Goal: Task Accomplishment & Management: Use online tool/utility

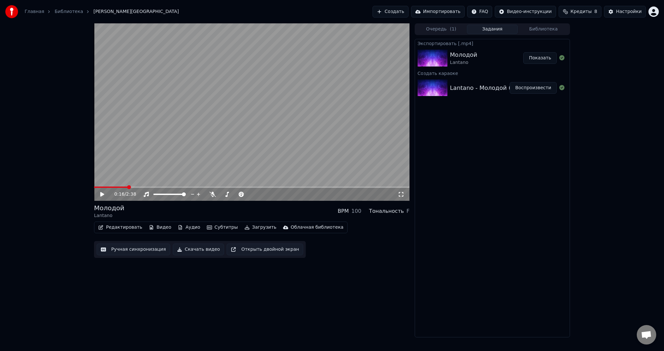
click at [408, 14] on button "Создать" at bounding box center [391, 12] width 36 height 12
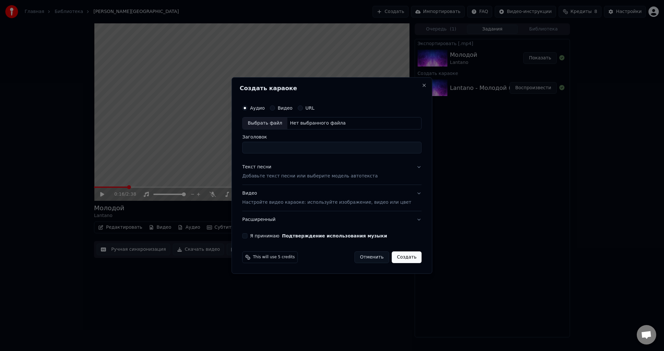
click at [278, 123] on div "Выбрать файл" at bounding box center [265, 123] width 45 height 12
type input "**********"
click at [301, 174] on p "Добавьте текст песни или выберите модель автотекста" at bounding box center [310, 176] width 136 height 6
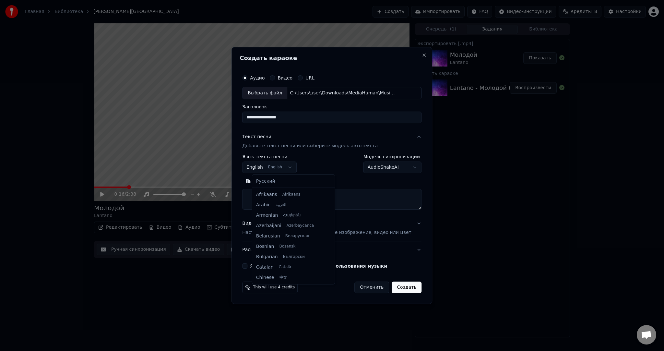
click at [277, 165] on body "**********" at bounding box center [332, 175] width 664 height 351
select select "**"
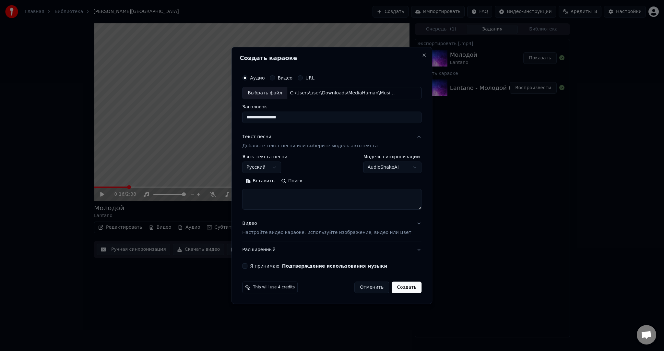
click at [272, 181] on button "Вставить" at bounding box center [260, 181] width 36 height 10
click at [281, 230] on p "Настройте видео караоке: используйте изображение, видео или цвет" at bounding box center [326, 232] width 169 height 6
type textarea "**********"
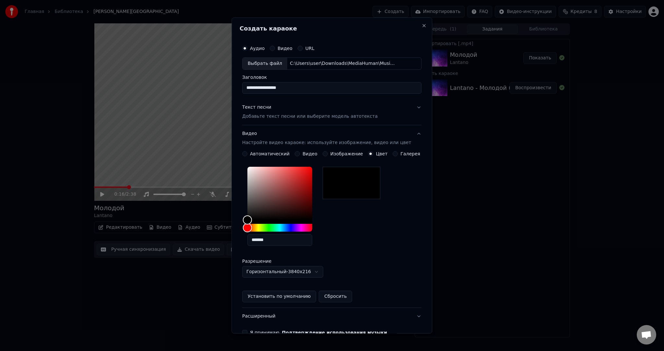
click at [302, 154] on div "Видео" at bounding box center [306, 153] width 23 height 5
click at [299, 153] on button "Видео" at bounding box center [297, 153] width 5 height 5
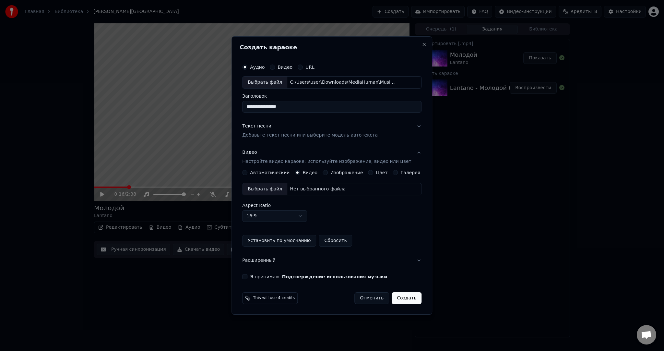
click at [267, 187] on div "Выбрать файл" at bounding box center [265, 189] width 45 height 12
click at [248, 276] on button "Я принимаю Подтверждение использования музыки" at bounding box center [244, 276] width 5 height 5
click at [394, 297] on button "Создать" at bounding box center [407, 298] width 30 height 12
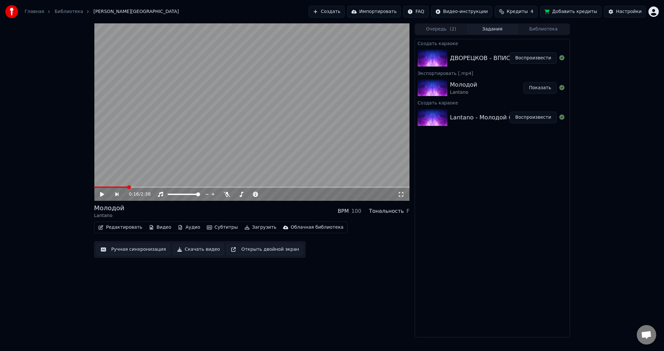
click at [533, 55] on button "Воспроизвести" at bounding box center [533, 58] width 47 height 12
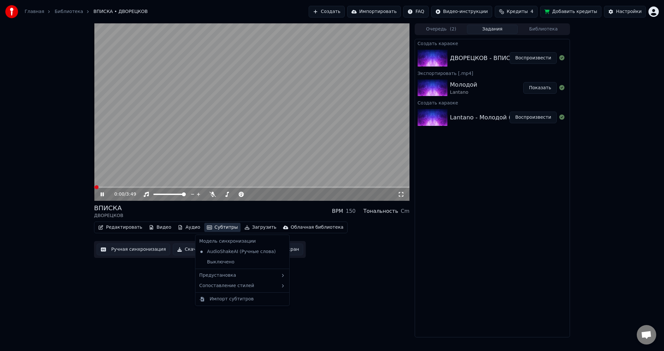
click at [221, 227] on button "Субтитры" at bounding box center [222, 227] width 36 height 9
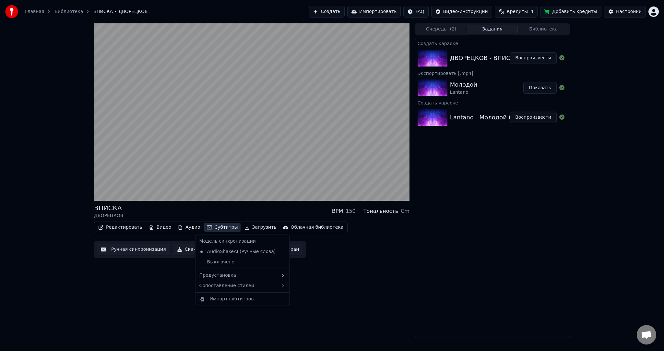
click at [320, 275] on div "ВПИСКА ДВОРЕЦКОВ BPM 150 Тональность Cm Редактировать Видео Аудио Субтитры Загр…" at bounding box center [252, 180] width 316 height 314
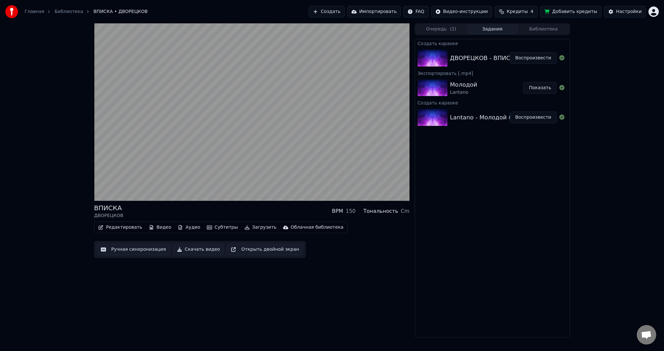
click at [213, 231] on button "Субтитры" at bounding box center [222, 227] width 36 height 9
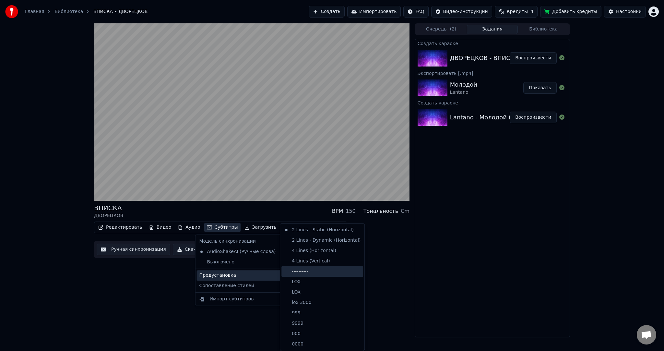
click at [318, 268] on div "----------" at bounding box center [323, 271] width 82 height 10
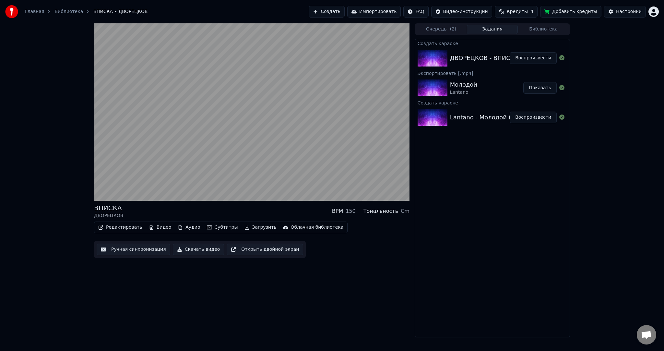
click at [133, 248] on button "Ручная синхронизация" at bounding box center [134, 250] width 74 height 12
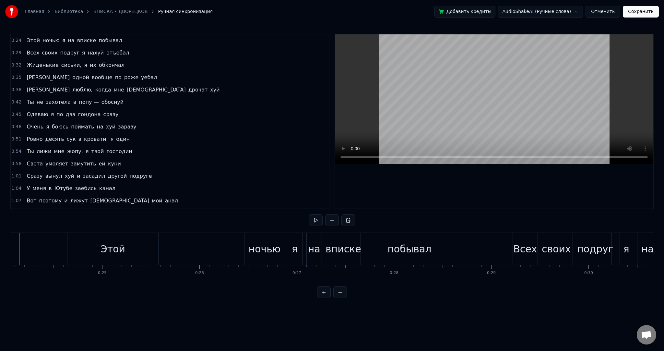
scroll to position [0, 2317]
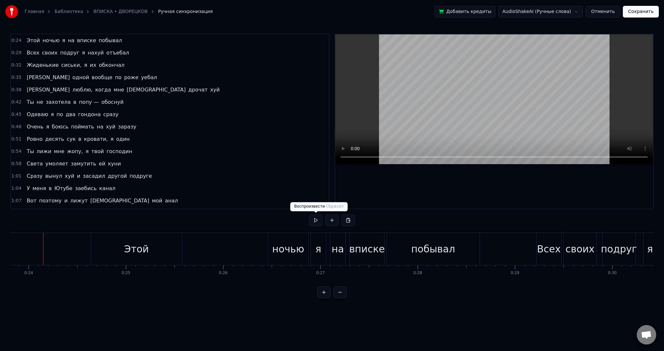
click at [316, 218] on button at bounding box center [316, 220] width 14 height 12
click at [283, 240] on div "ночью" at bounding box center [288, 249] width 40 height 32
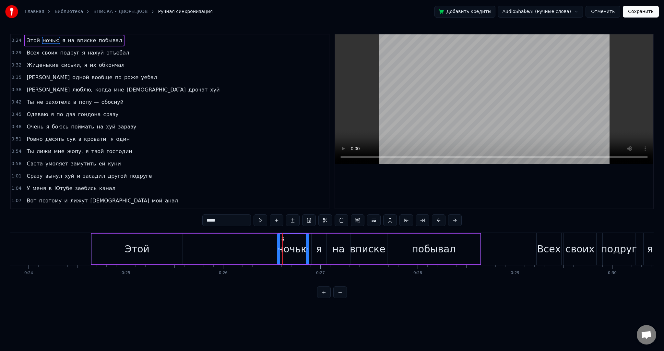
drag, startPoint x: 270, startPoint y: 245, endPoint x: 283, endPoint y: 245, distance: 13.0
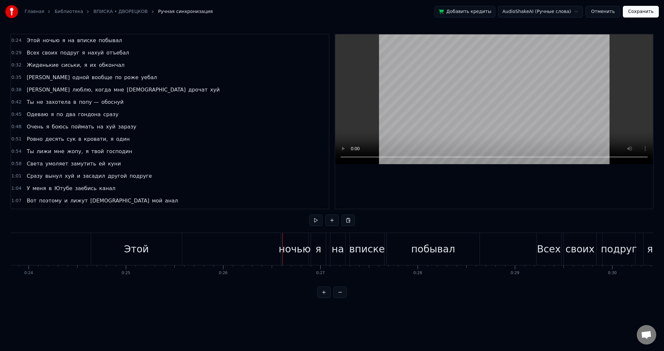
click at [132, 244] on div "Этой" at bounding box center [136, 249] width 25 height 15
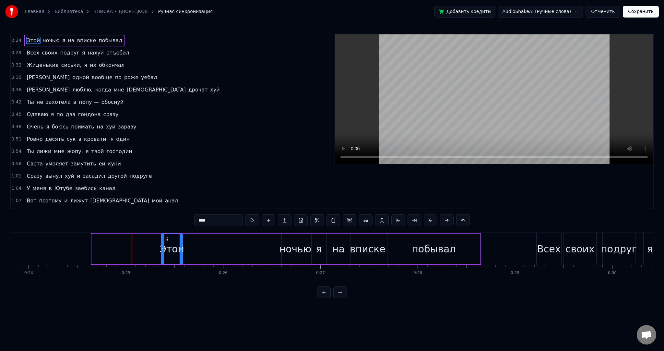
drag, startPoint x: 95, startPoint y: 241, endPoint x: 163, endPoint y: 244, distance: 67.8
click at [163, 244] on div at bounding box center [163, 249] width 3 height 30
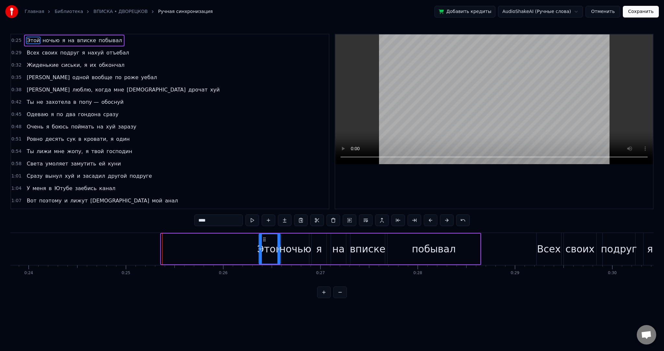
drag, startPoint x: 165, startPoint y: 237, endPoint x: 263, endPoint y: 236, distance: 98.0
click at [263, 236] on div "Этой" at bounding box center [269, 249] width 21 height 30
drag, startPoint x: 260, startPoint y: 241, endPoint x: 256, endPoint y: 241, distance: 3.9
click at [257, 241] on div at bounding box center [258, 249] width 3 height 30
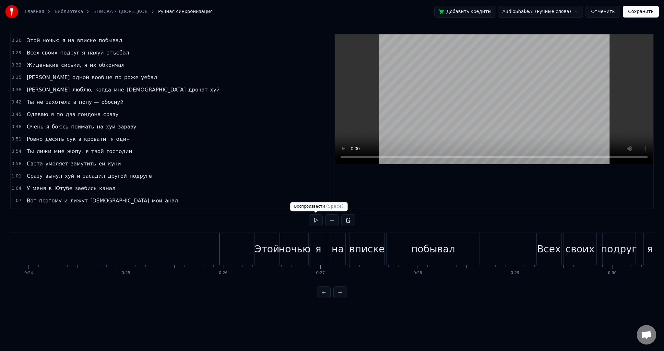
click at [318, 219] on button at bounding box center [316, 220] width 14 height 12
click at [316, 218] on button at bounding box center [316, 220] width 14 height 12
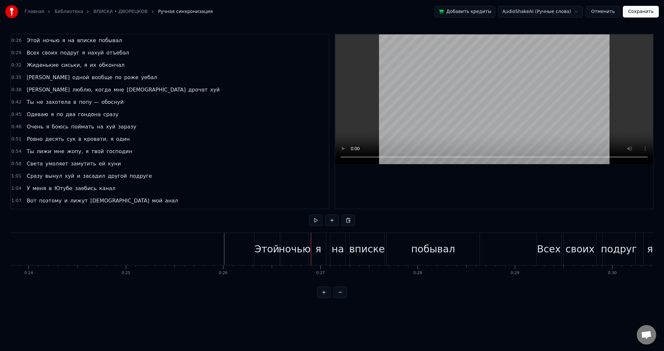
click at [315, 220] on button at bounding box center [316, 220] width 14 height 12
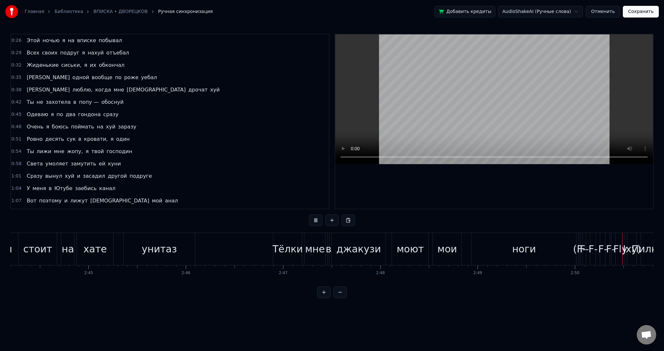
scroll to position [0, 16573]
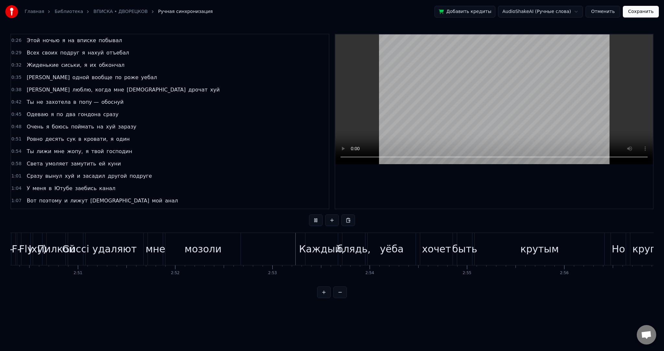
click at [429, 90] on video at bounding box center [494, 99] width 318 height 130
click at [27, 248] on div "Fly" at bounding box center [26, 249] width 14 height 15
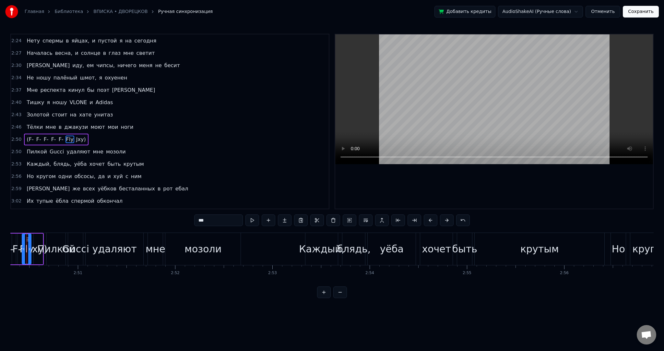
scroll to position [0, 16557]
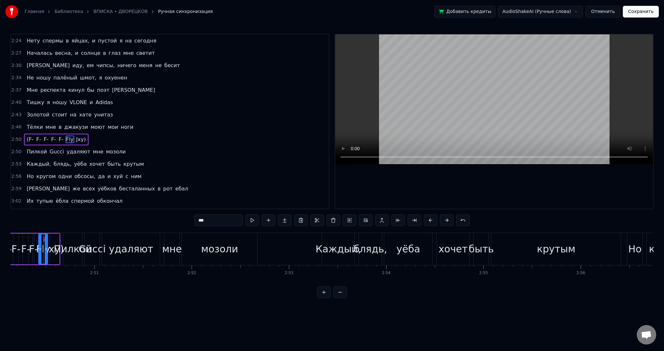
click at [27, 136] on span "(F-" at bounding box center [30, 139] width 8 height 7
type input "***"
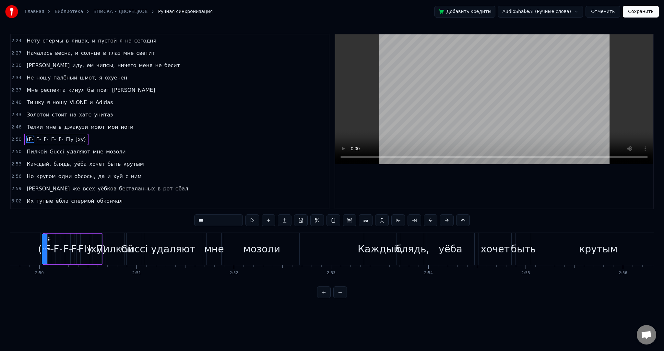
click at [62, 134] on div "(F- F- F- F- F- Fly Jxy)" at bounding box center [56, 140] width 64 height 12
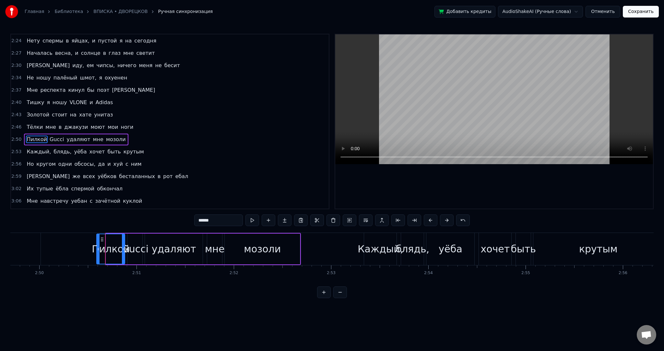
drag, startPoint x: 106, startPoint y: 244, endPoint x: 92, endPoint y: 241, distance: 14.3
click at [97, 241] on div at bounding box center [98, 249] width 3 height 30
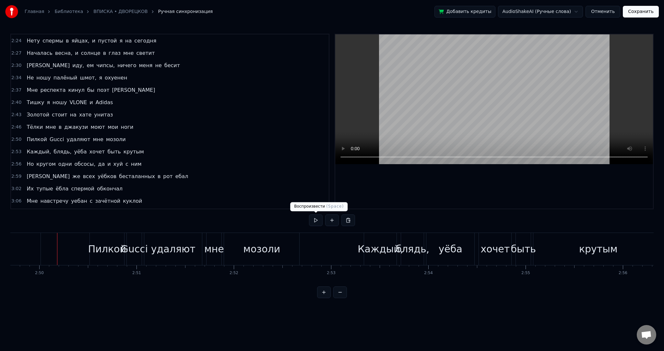
click at [313, 217] on button at bounding box center [316, 220] width 14 height 12
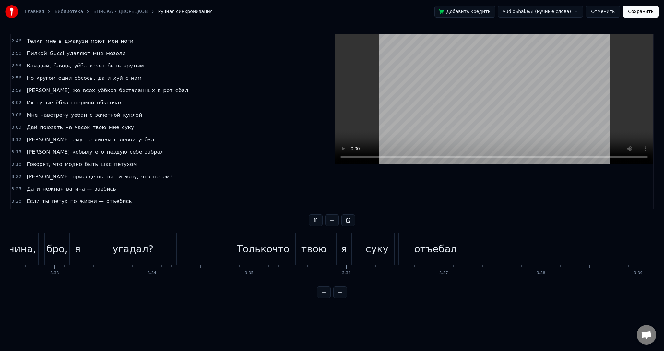
scroll to position [0, 21278]
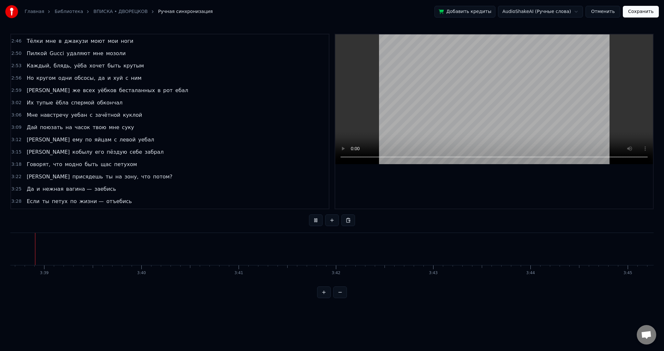
click at [635, 8] on button "Сохранить" at bounding box center [641, 12] width 36 height 12
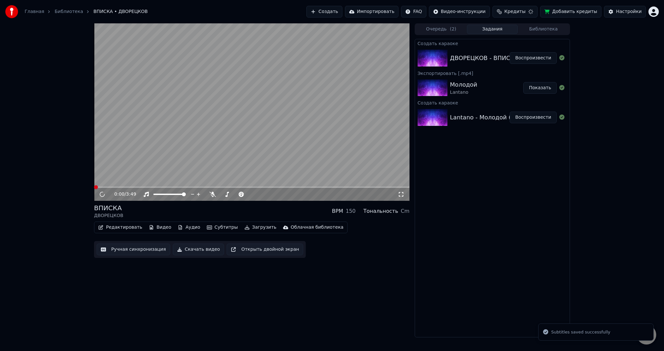
drag, startPoint x: 289, startPoint y: 91, endPoint x: 289, endPoint y: 153, distance: 62.0
click at [290, 91] on video at bounding box center [252, 111] width 316 height 177
click at [256, 223] on button "Загрузить" at bounding box center [260, 227] width 37 height 9
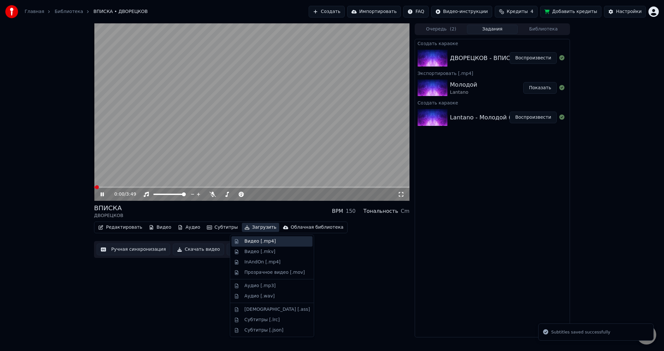
click at [254, 239] on div "Видео [.mp4]" at bounding box center [260, 241] width 31 height 6
click at [234, 138] on video at bounding box center [252, 111] width 316 height 177
click at [226, 113] on video at bounding box center [252, 111] width 316 height 177
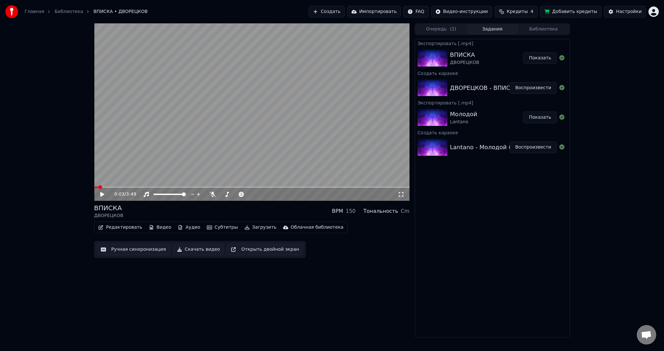
click at [344, 14] on button "Создать" at bounding box center [327, 12] width 36 height 12
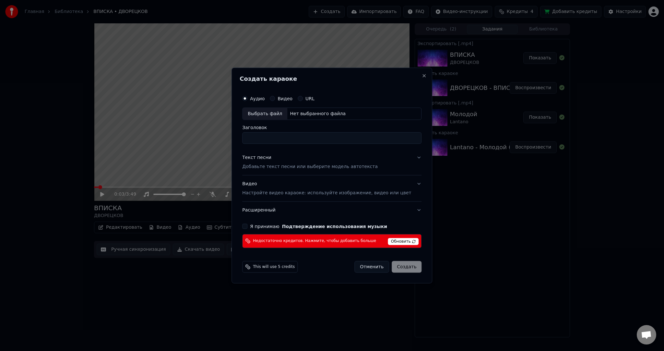
click at [272, 114] on div "Выбрать файл" at bounding box center [265, 114] width 45 height 12
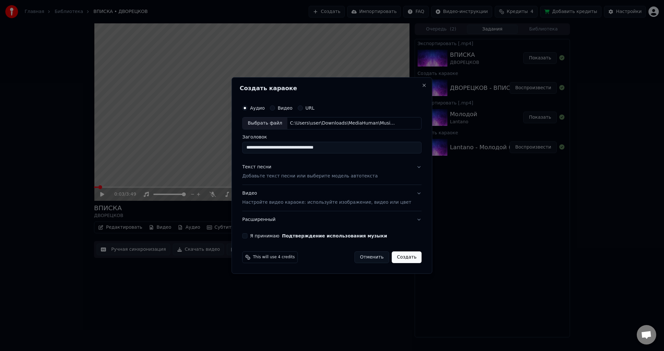
drag, startPoint x: 310, startPoint y: 148, endPoint x: 222, endPoint y: 136, distance: 89.6
click at [232, 141] on body "Главная Библиотека ВПИСКА • ДВОРЕЦКОВ Создать Импортировать FAQ Видео-инструкци…" at bounding box center [332, 175] width 664 height 351
type input "**********"
click at [293, 173] on p "Добавьте текст песни или выберите модель автотекста" at bounding box center [310, 176] width 136 height 6
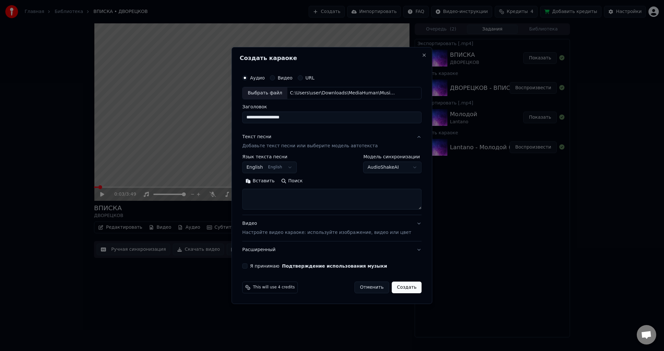
click at [284, 166] on body "Главная Библиотека ВПИСКА • ДВОРЕЦКОВ Создать Импортировать FAQ Видео-инструкци…" at bounding box center [332, 175] width 664 height 351
select select "**"
click at [267, 181] on button "Вставить" at bounding box center [260, 181] width 36 height 10
click at [276, 230] on p "Настройте видео караоке: используйте изображение, видео или цвет" at bounding box center [326, 232] width 169 height 6
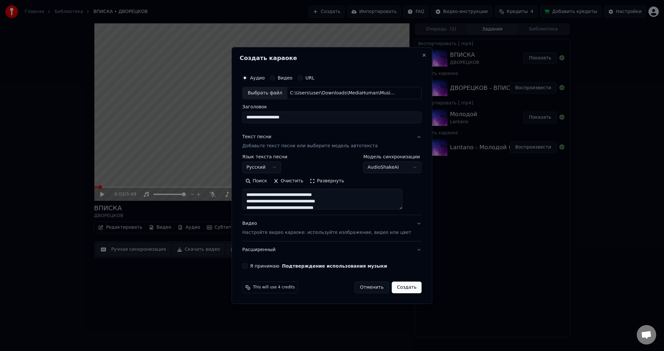
type textarea "**********"
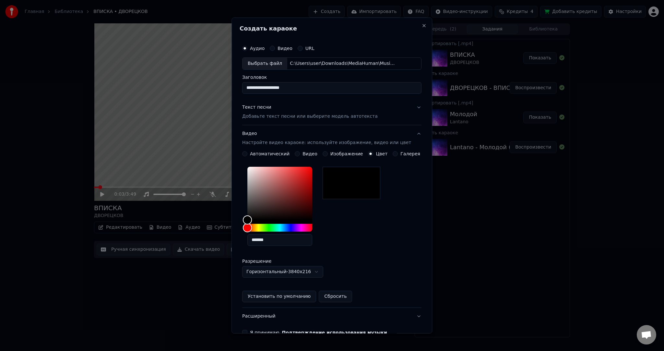
click at [298, 152] on button "Видео" at bounding box center [297, 153] width 5 height 5
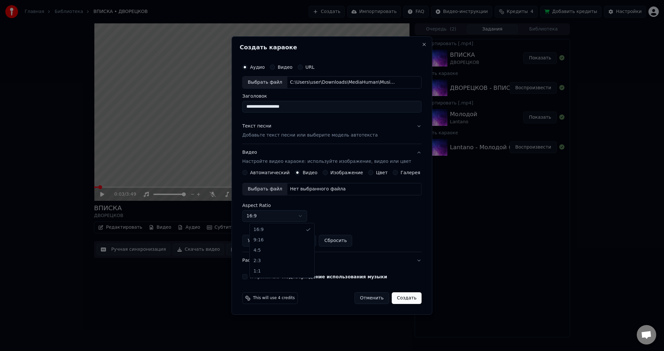
click at [271, 214] on body "Главная Библиотека ВПИСКА • ДВОРЕЦКОВ Создать Импортировать FAQ Видео-инструкци…" at bounding box center [332, 175] width 664 height 351
drag, startPoint x: 273, startPoint y: 214, endPoint x: 274, endPoint y: 210, distance: 4.3
click at [274, 214] on body "Главная Библиотека ВПИСКА • ДВОРЕЦКОВ Создать Импортировать FAQ Видео-инструкци…" at bounding box center [332, 175] width 664 height 351
click at [273, 189] on div "Выбрать файл" at bounding box center [265, 189] width 45 height 12
click at [248, 274] on button "Я принимаю Подтверждение использования музыки" at bounding box center [244, 276] width 5 height 5
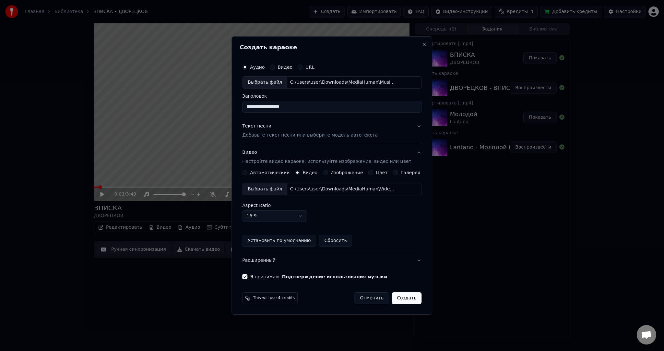
click at [403, 294] on button "Создать" at bounding box center [407, 298] width 30 height 12
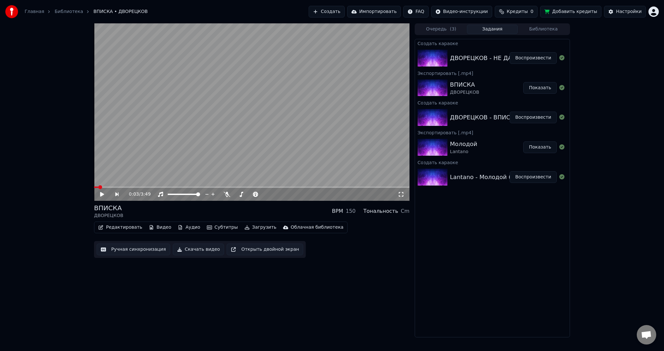
click at [535, 54] on button "Воспроизвести" at bounding box center [533, 58] width 47 height 12
drag, startPoint x: 264, startPoint y: 152, endPoint x: 258, endPoint y: 156, distance: 7.7
click at [260, 154] on video at bounding box center [252, 111] width 316 height 177
click at [209, 228] on button "Субтитры" at bounding box center [222, 227] width 36 height 9
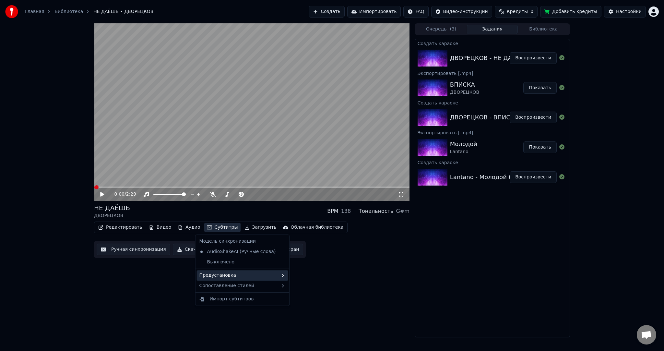
click at [234, 274] on div "Предустановка" at bounding box center [242, 275] width 91 height 10
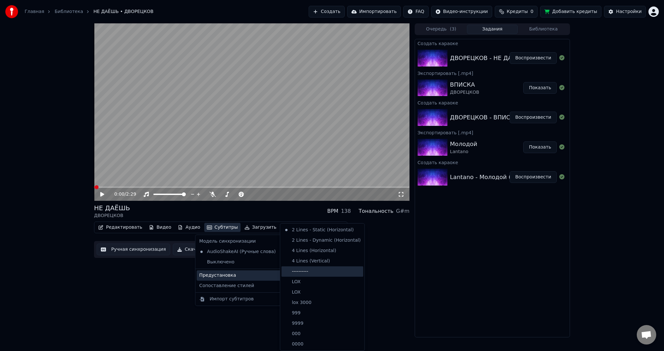
drag, startPoint x: 302, startPoint y: 268, endPoint x: 275, endPoint y: 264, distance: 27.8
click at [302, 268] on div "----------" at bounding box center [323, 271] width 82 height 10
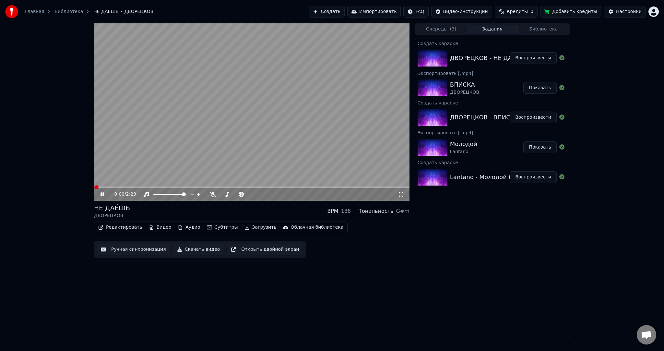
click at [151, 251] on button "Ручная синхронизация" at bounding box center [134, 250] width 74 height 12
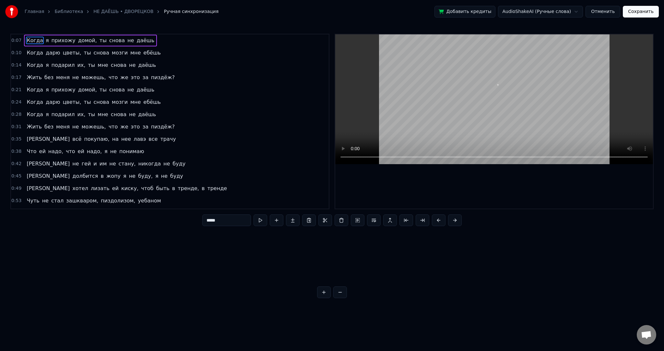
scroll to position [0, 685]
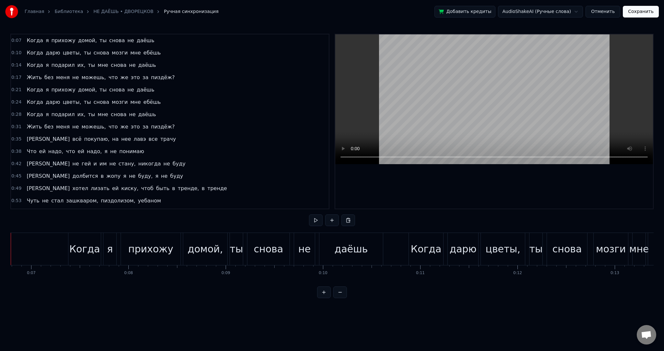
scroll to position [0, 628]
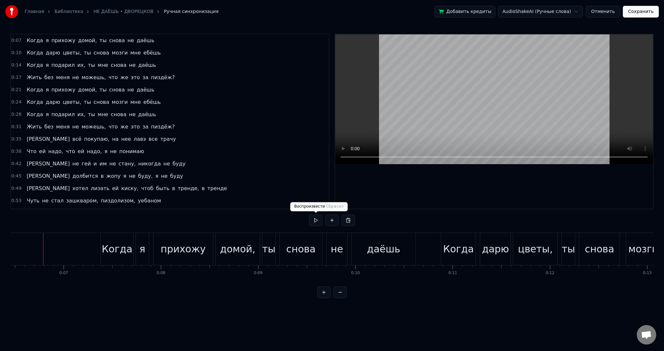
click at [315, 219] on button at bounding box center [316, 220] width 14 height 12
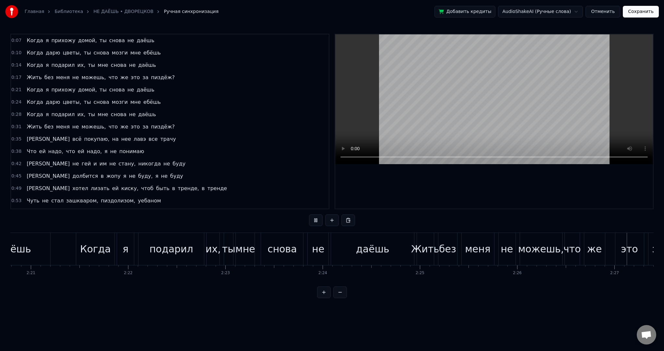
scroll to position [0, 13942]
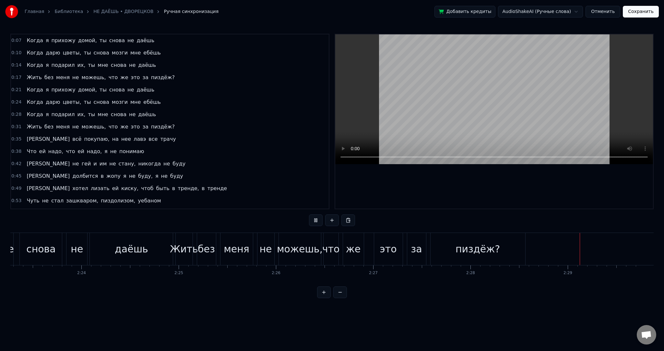
click at [644, 10] on button "Сохранить" at bounding box center [641, 12] width 36 height 12
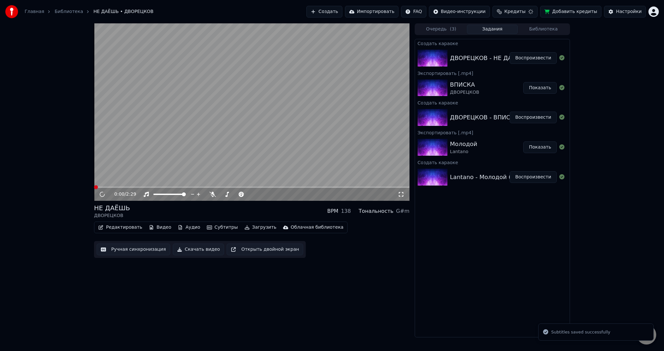
click at [265, 114] on video at bounding box center [252, 111] width 316 height 177
click at [287, 115] on video at bounding box center [252, 111] width 316 height 177
click at [252, 220] on div "НЕ ДАЁШЬ ДВОРЕЦКОВ BPM 138 Тональность G#m Редактировать Видео Аудио Субтитры З…" at bounding box center [252, 230] width 316 height 54
click at [252, 225] on button "Загрузить" at bounding box center [260, 227] width 37 height 9
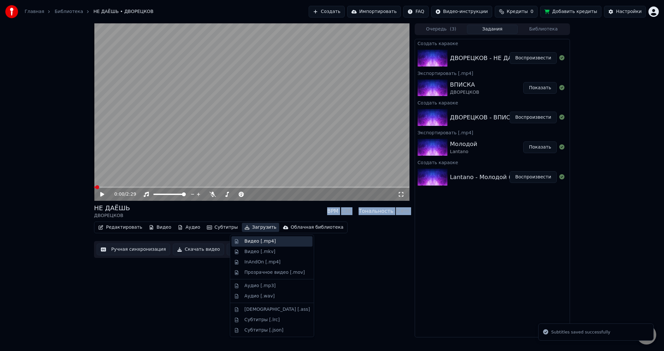
click at [252, 237] on div "Видео [.mp4]" at bounding box center [272, 241] width 81 height 10
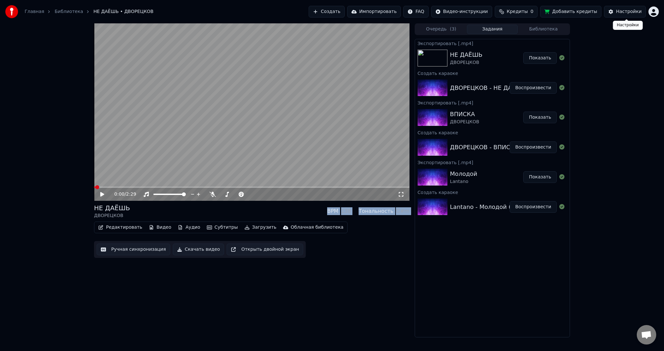
click at [652, 11] on html "Главная Библиотека НЕ ДАЁШЬ • ДВОРЕЦКОВ Создать Импортировать FAQ Видео-инструк…" at bounding box center [332, 175] width 664 height 351
click at [623, 70] on div "Выйти" at bounding box center [625, 75] width 75 height 10
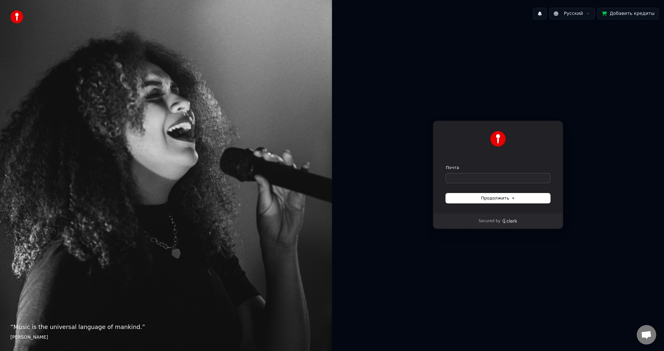
click at [472, 182] on input "Почта" at bounding box center [498, 178] width 104 height 10
paste input "**********"
click at [446, 165] on button "submit" at bounding box center [446, 165] width 0 height 0
type input "**********"
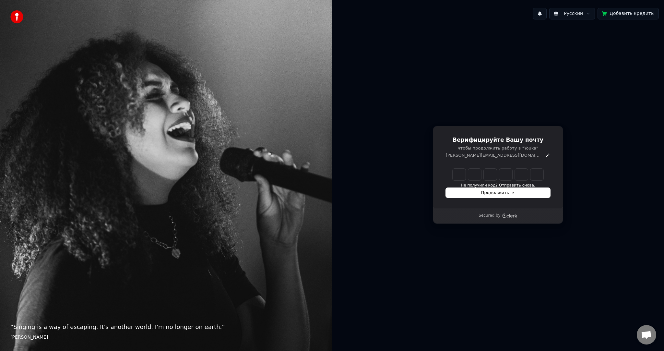
click at [459, 173] on input "Enter verification code" at bounding box center [498, 175] width 91 height 12
paste input "******"
type input "******"
